Goal: Task Accomplishment & Management: Use online tool/utility

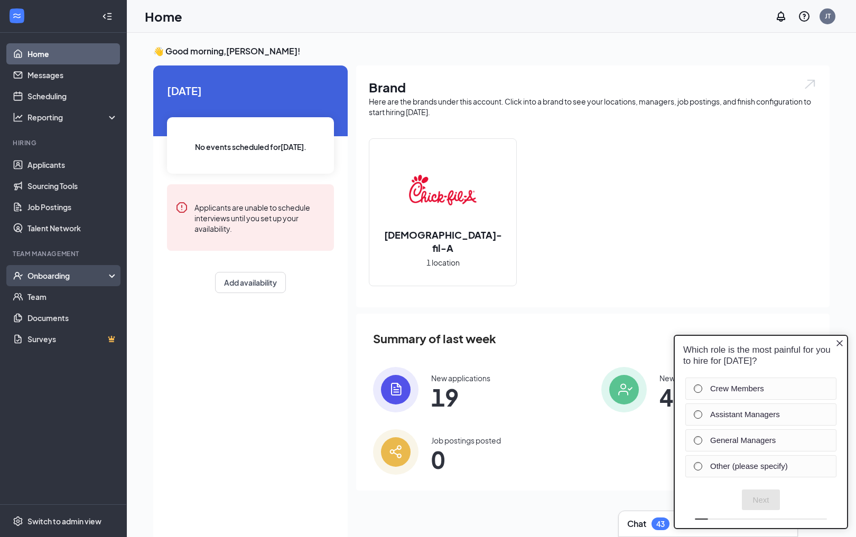
click at [69, 283] on div "Onboarding" at bounding box center [63, 275] width 127 height 21
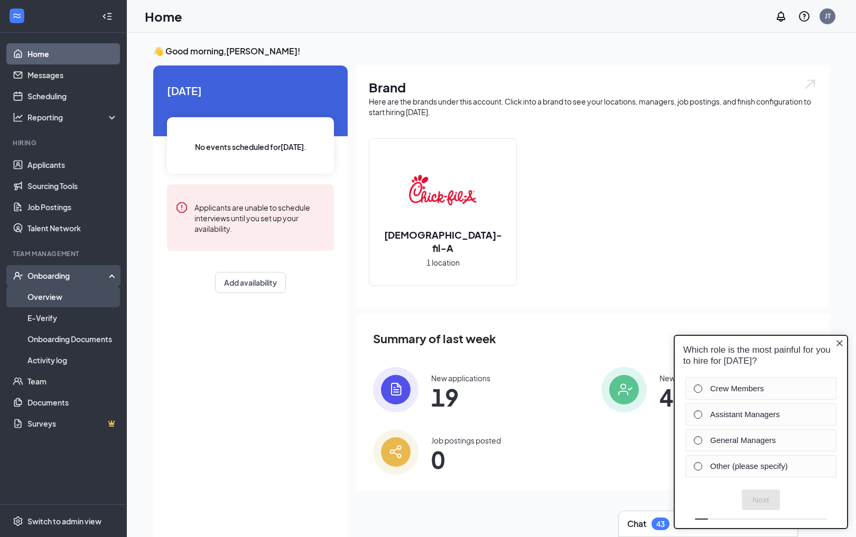
click at [53, 299] on link "Overview" at bounding box center [72, 296] width 90 height 21
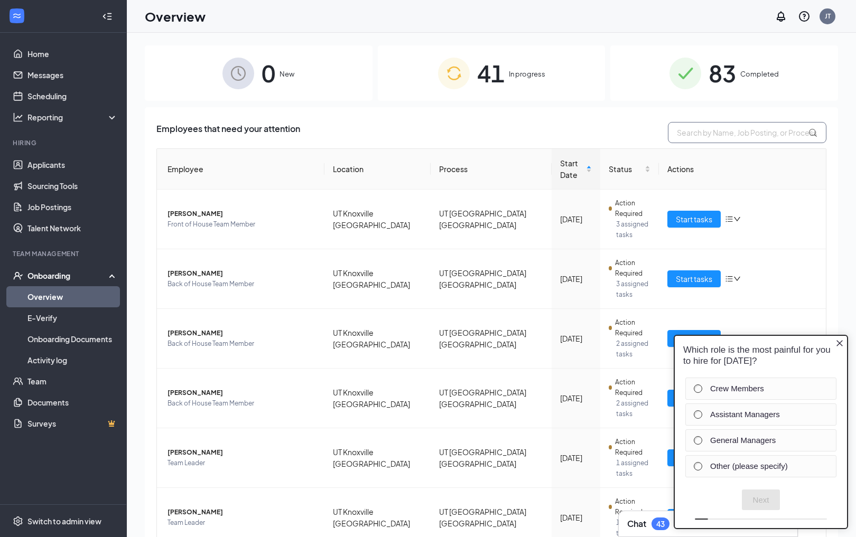
click at [733, 129] on input "text" at bounding box center [747, 132] width 159 height 21
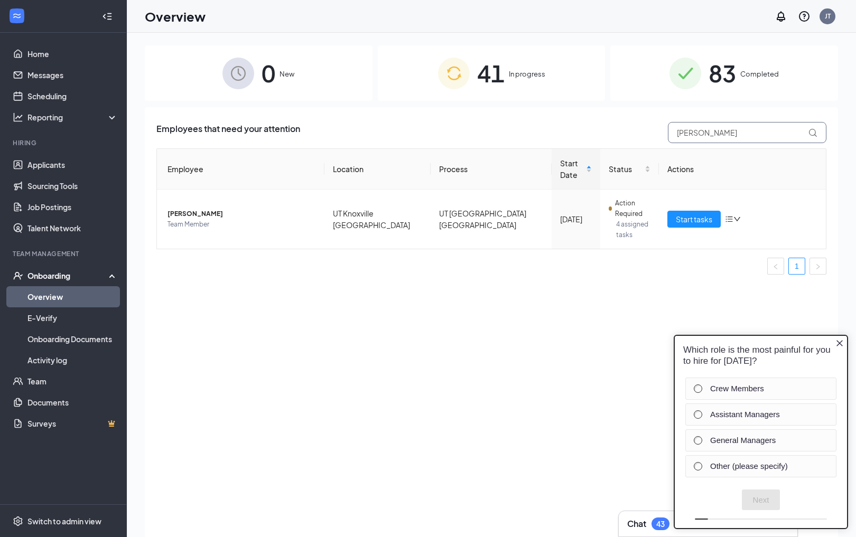
type input "[PERSON_NAME]"
drag, startPoint x: 733, startPoint y: 129, endPoint x: 681, endPoint y: 218, distance: 103.1
click at [681, 218] on span "Start tasks" at bounding box center [694, 219] width 36 height 12
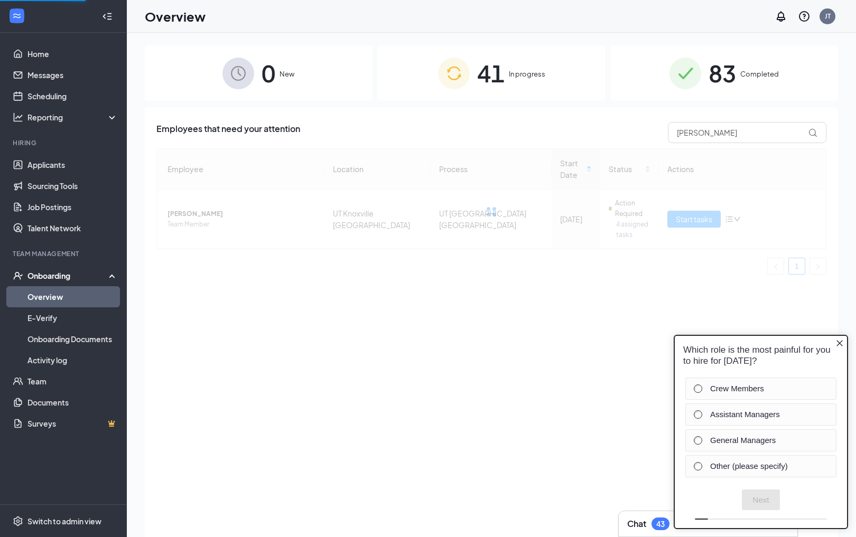
click at [836, 340] on icon "Close button" at bounding box center [840, 343] width 8 height 8
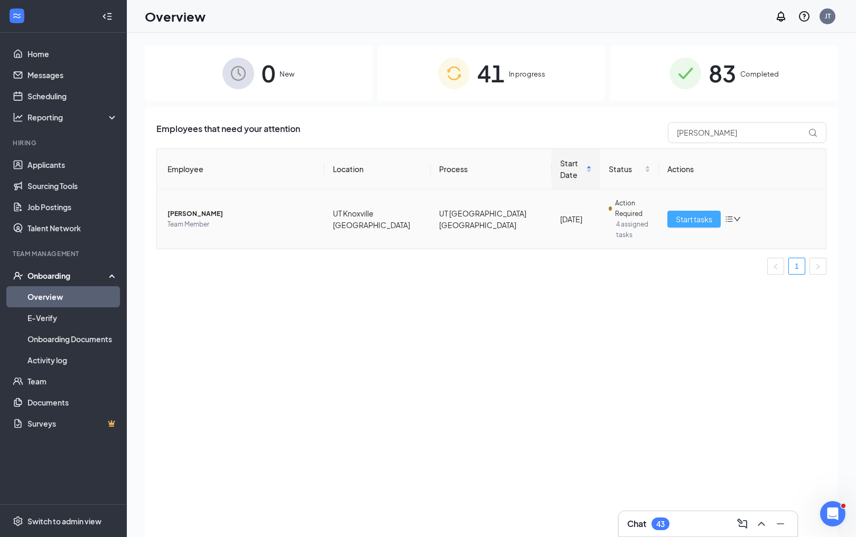
click at [681, 216] on span "Start tasks" at bounding box center [694, 219] width 36 height 12
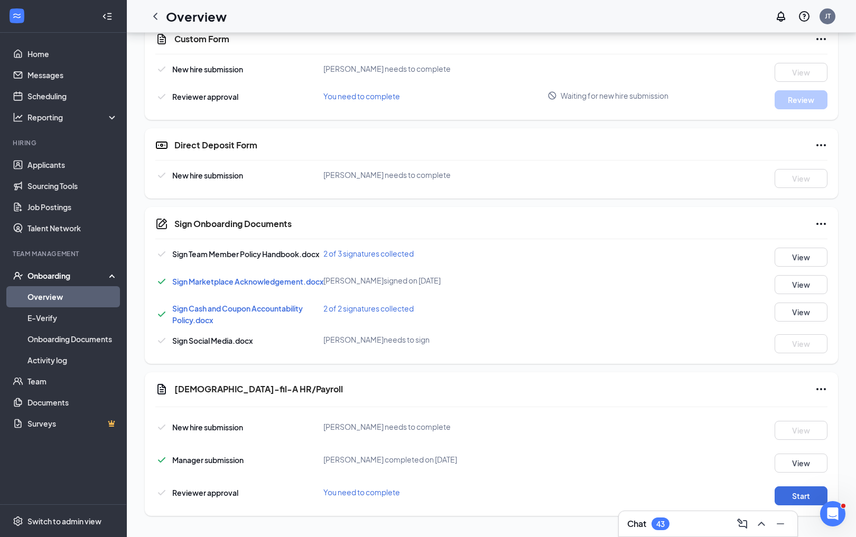
scroll to position [475, 0]
click at [803, 499] on button "Start" at bounding box center [801, 496] width 53 height 19
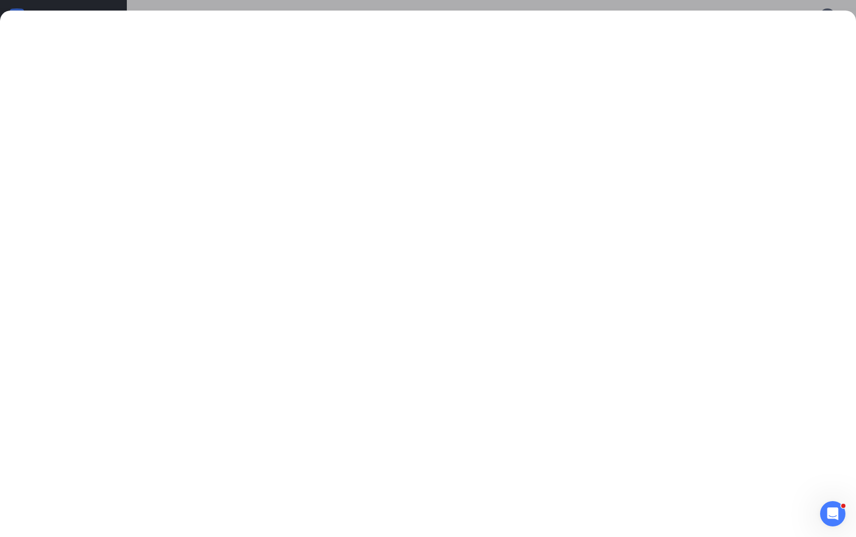
click at [816, 7] on div at bounding box center [428, 268] width 856 height 537
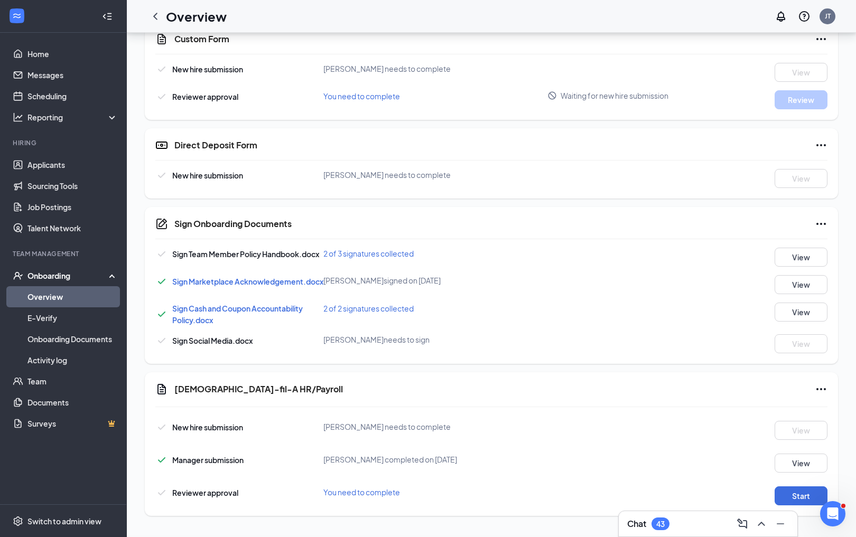
scroll to position [187, 0]
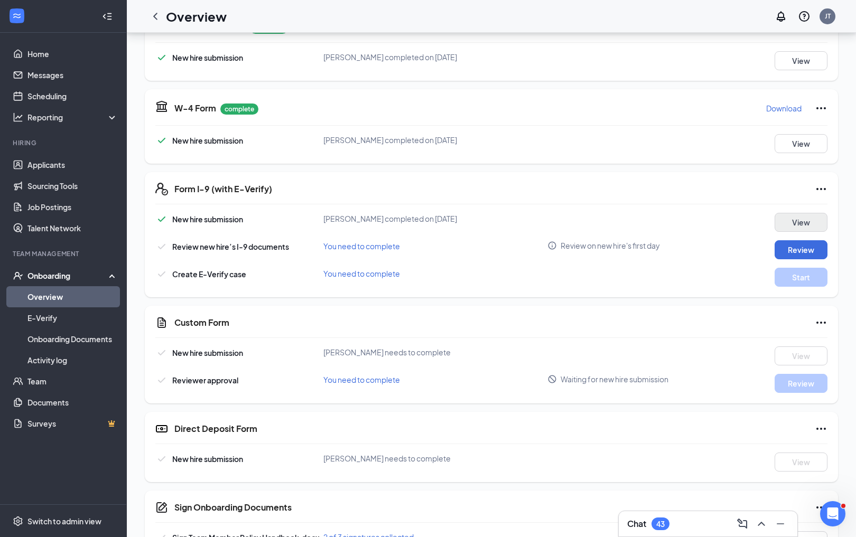
click at [809, 225] on button "View" at bounding box center [801, 222] width 53 height 19
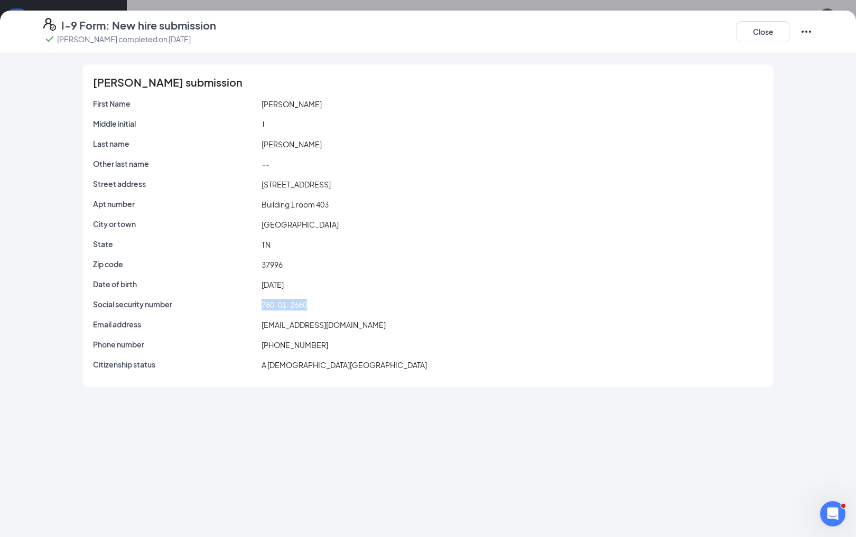
drag, startPoint x: 314, startPoint y: 303, endPoint x: 262, endPoint y: 306, distance: 52.4
click at [262, 306] on div "760-01-2660" at bounding box center [512, 305] width 506 height 12
copy span "760-01-2660"
drag, startPoint x: 306, startPoint y: 145, endPoint x: 261, endPoint y: 150, distance: 45.6
click at [261, 147] on div "[PERSON_NAME]" at bounding box center [512, 144] width 506 height 12
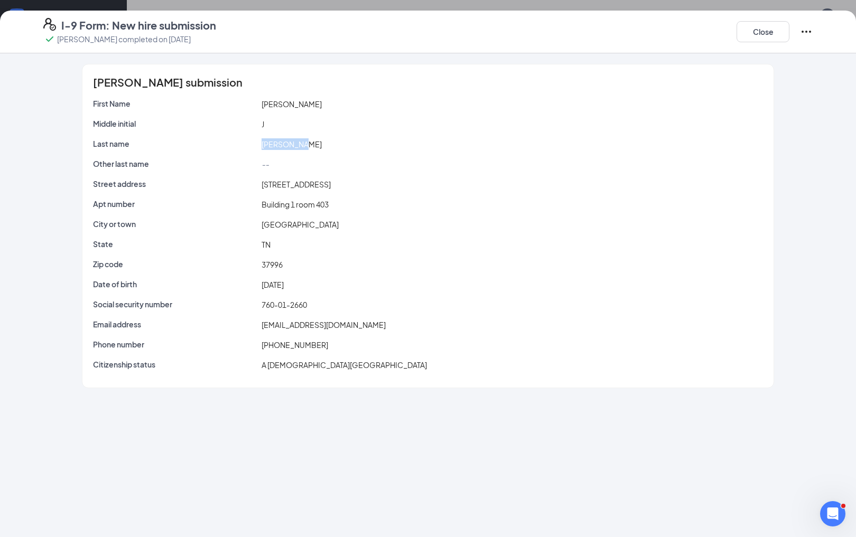
copy span "[PERSON_NAME]"
drag, startPoint x: 361, startPoint y: 187, endPoint x: 263, endPoint y: 183, distance: 98.9
click at [263, 183] on div "[STREET_ADDRESS]" at bounding box center [512, 185] width 506 height 12
copy span "[STREET_ADDRESS]"
drag, startPoint x: 291, startPoint y: 265, endPoint x: 262, endPoint y: 267, distance: 29.1
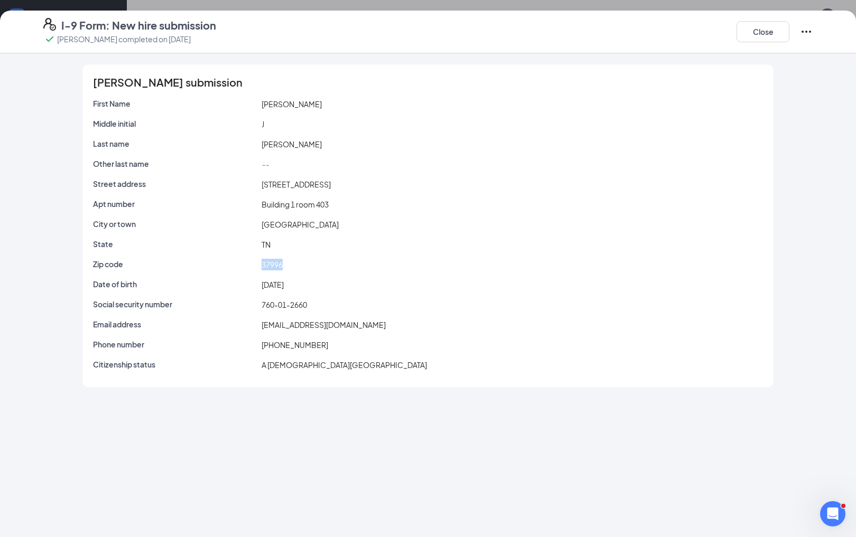
click at [262, 267] on div "37996" at bounding box center [512, 265] width 506 height 12
copy span "37996"
drag, startPoint x: 319, startPoint y: 349, endPoint x: 270, endPoint y: 347, distance: 49.7
click at [270, 347] on div "[PHONE_NUMBER]" at bounding box center [512, 345] width 506 height 12
copy span "4237415510"
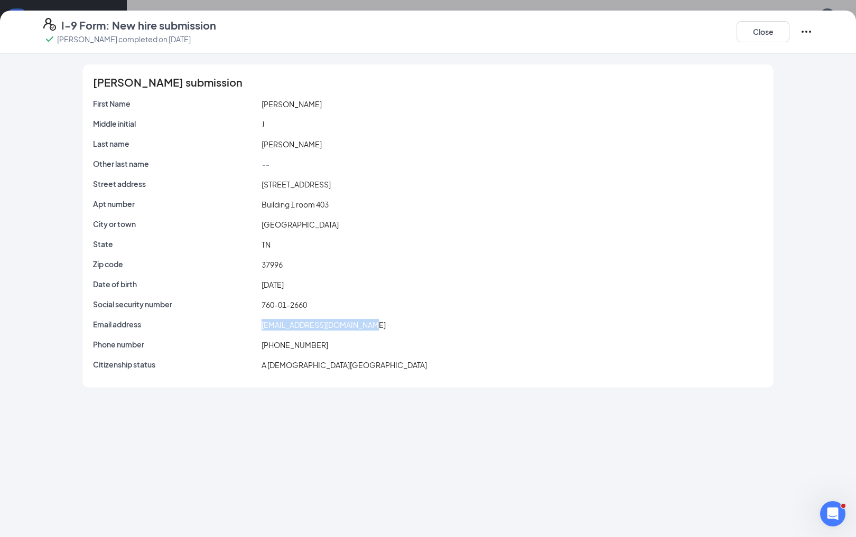
drag, startPoint x: 365, startPoint y: 327, endPoint x: 262, endPoint y: 327, distance: 102.5
click at [262, 327] on div "[EMAIL_ADDRESS][DOMAIN_NAME]" at bounding box center [512, 325] width 506 height 12
copy span "[EMAIL_ADDRESS][DOMAIN_NAME]"
click at [774, 30] on button "Close" at bounding box center [763, 31] width 53 height 21
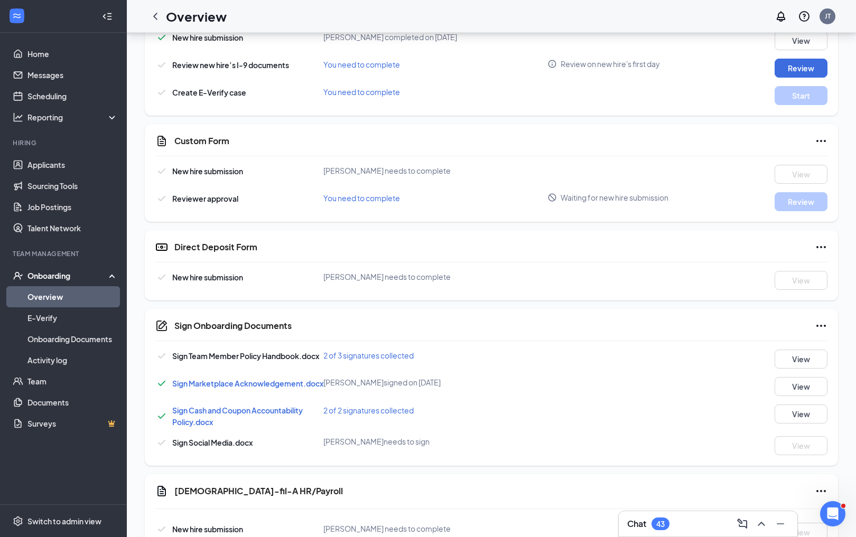
scroll to position [372, 0]
